Goal: Find specific page/section: Find specific page/section

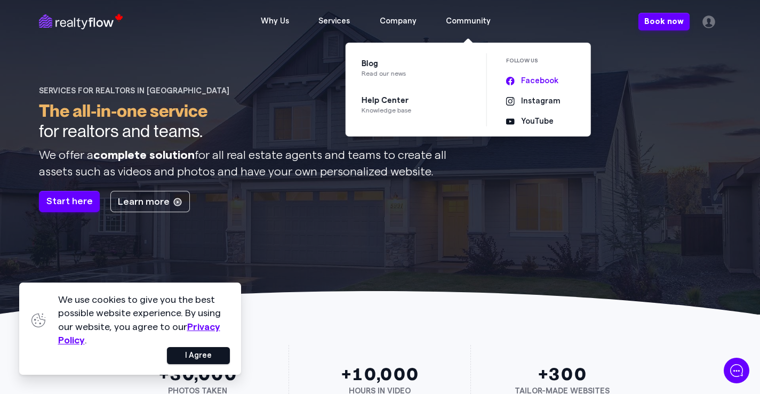
click at [543, 83] on span "Facebook" at bounding box center [539, 81] width 37 height 10
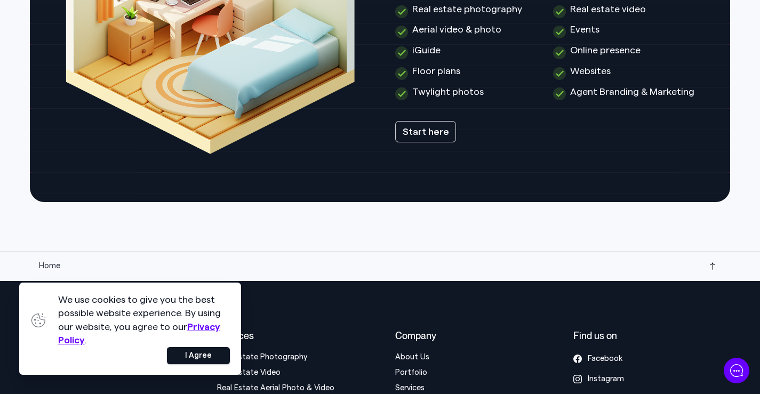
scroll to position [2866, 0]
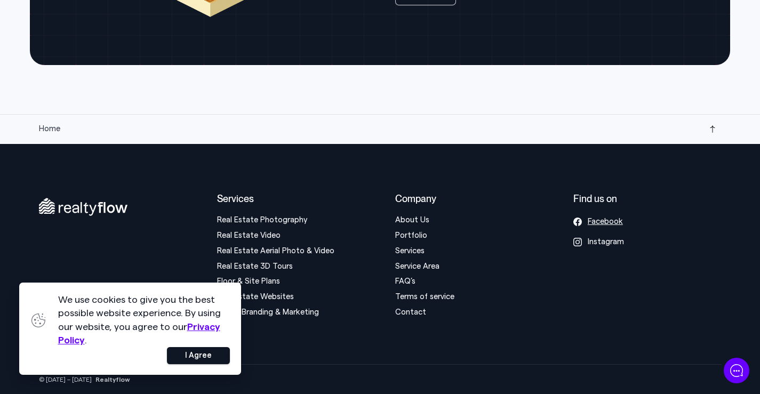
click at [601, 227] on span "Facebook" at bounding box center [605, 222] width 35 height 10
click at [179, 357] on button "I Agree" at bounding box center [198, 355] width 63 height 17
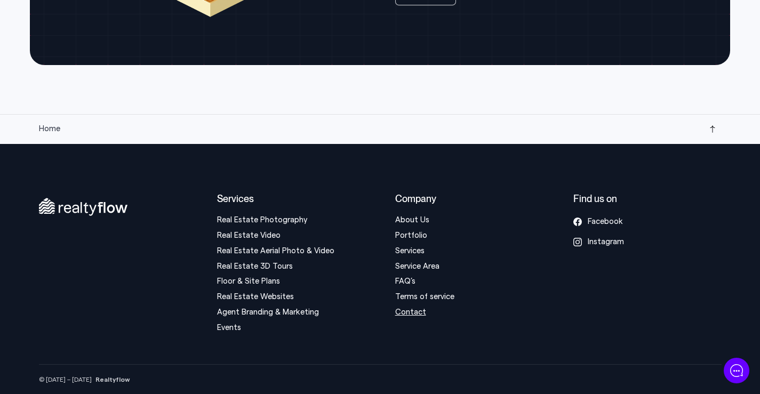
click at [419, 315] on link "Contact" at bounding box center [410, 312] width 31 height 8
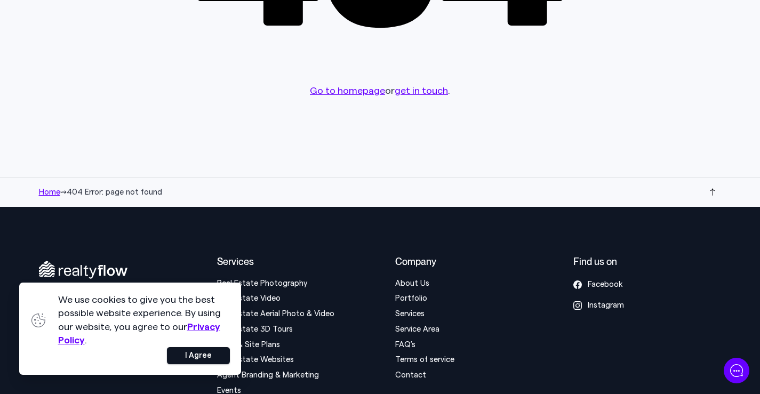
scroll to position [322, 0]
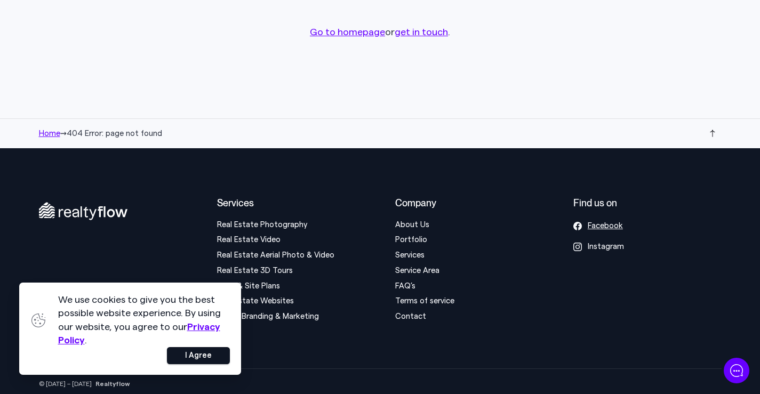
click at [591, 227] on span "Facebook" at bounding box center [605, 226] width 35 height 10
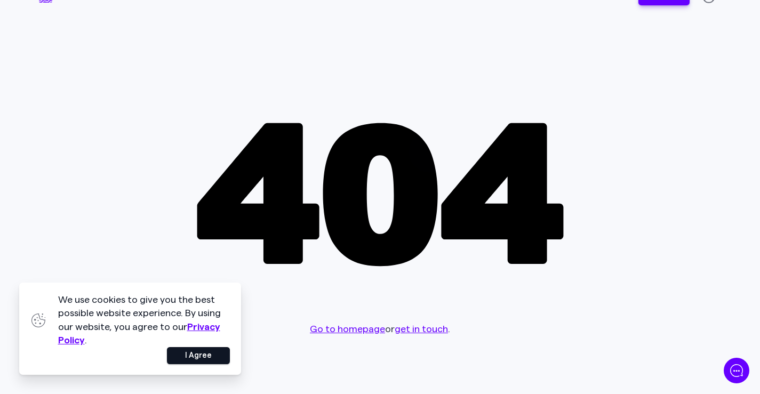
scroll to position [0, 0]
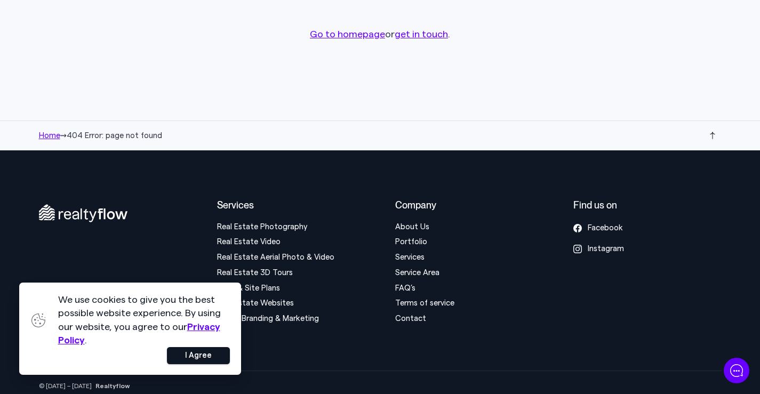
scroll to position [322, 0]
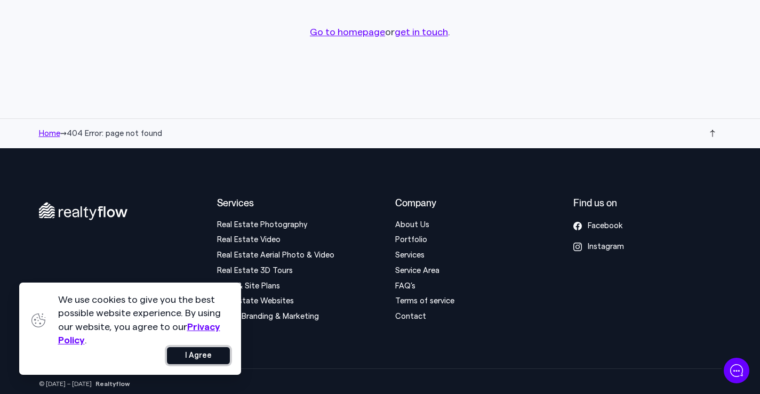
click at [206, 354] on button "I Agree" at bounding box center [198, 355] width 63 height 17
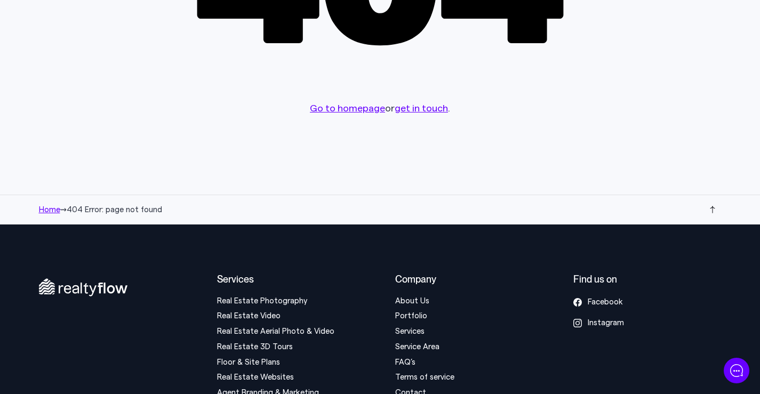
scroll to position [109, 0]
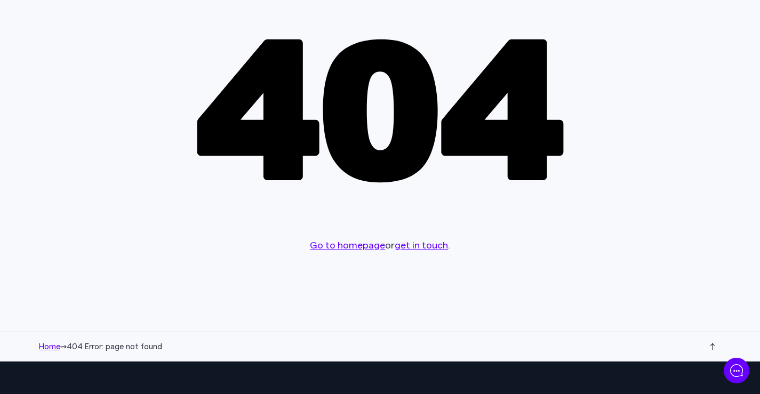
click at [712, 346] on icon at bounding box center [713, 347] width 9 height 9
